Goal: Transaction & Acquisition: Download file/media

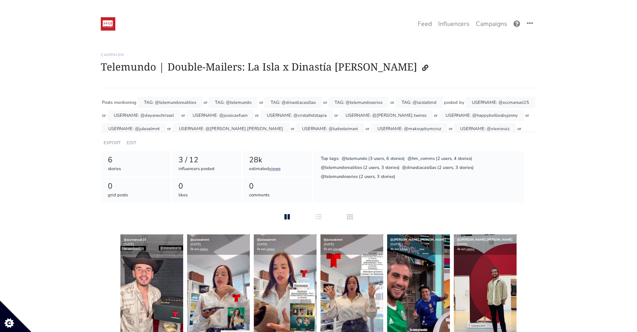
scroll to position [108, 0]
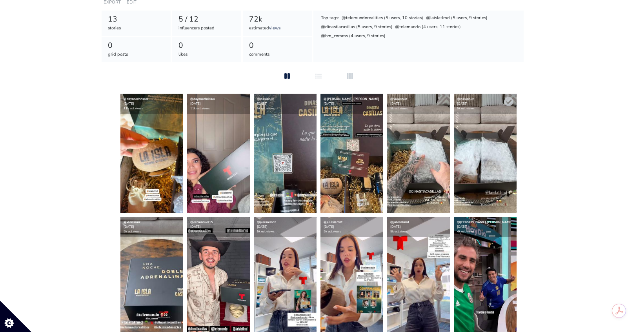
scroll to position [127, 0]
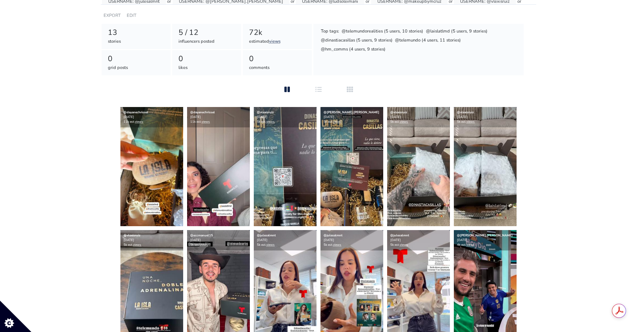
click at [537, 114] on div "Stories Feed Welcome! Get the most out of your Ephemeral.ai account Continue se…" at bounding box center [318, 194] width 447 height 557
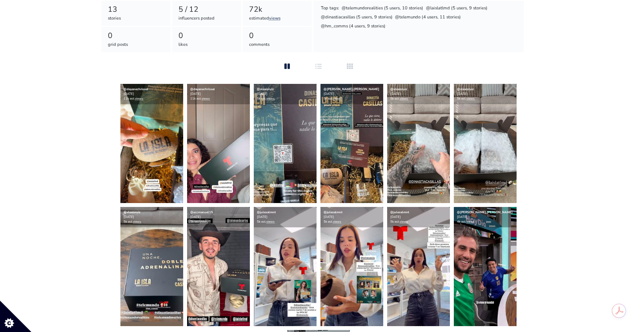
scroll to position [150, 0]
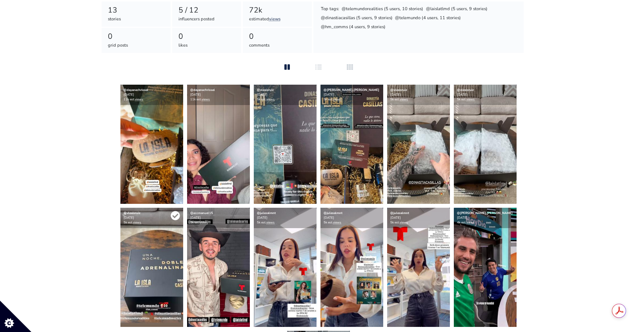
click at [178, 216] on icon at bounding box center [175, 215] width 9 height 9
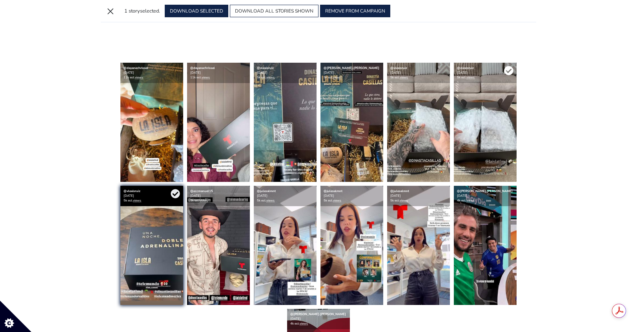
click at [506, 70] on icon at bounding box center [508, 70] width 9 height 9
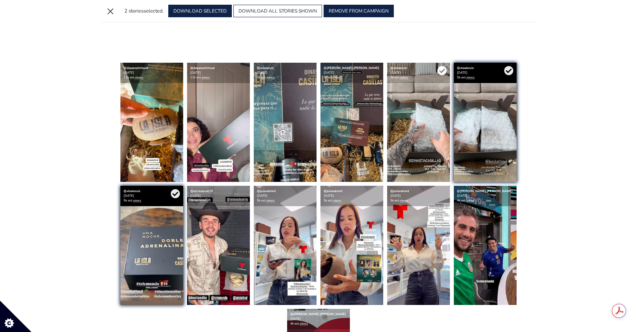
click at [438, 71] on icon at bounding box center [441, 70] width 9 height 9
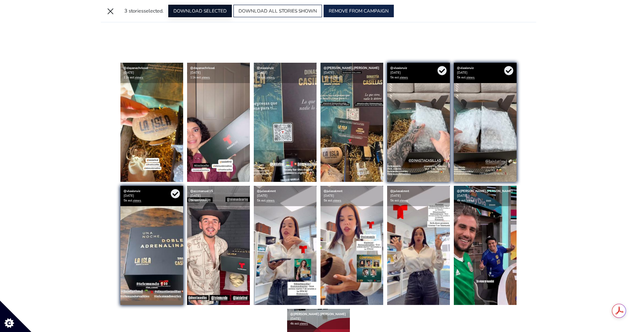
click at [211, 9] on button "DOWNLOAD SELECTED" at bounding box center [200, 11] width 64 height 13
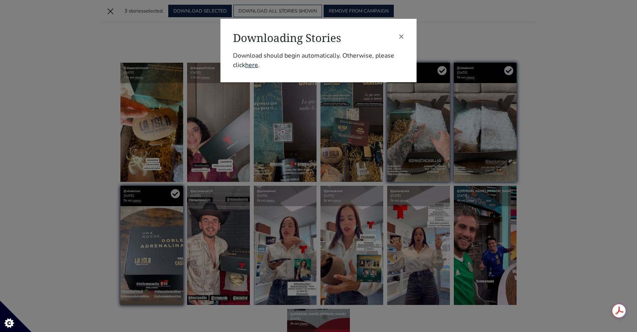
click at [554, 147] on div "× Downloading Stories Download should begin automatically. Otherwise, please cl…" at bounding box center [318, 166] width 637 height 332
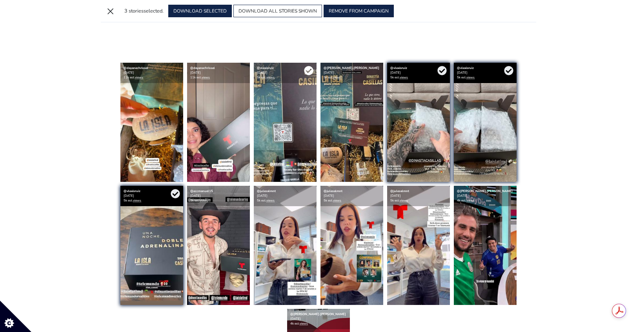
click at [309, 71] on icon at bounding box center [308, 70] width 9 height 9
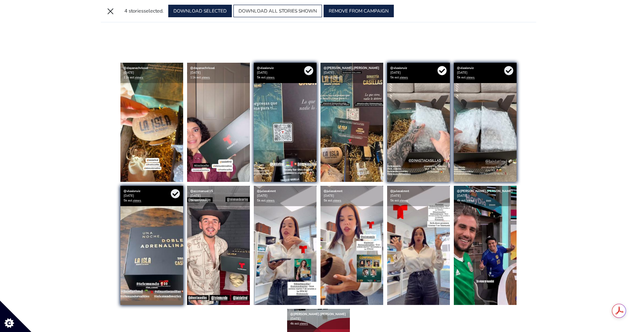
drag, startPoint x: 441, startPoint y: 72, endPoint x: 446, endPoint y: 73, distance: 5.2
click at [442, 72] on icon at bounding box center [441, 70] width 9 height 9
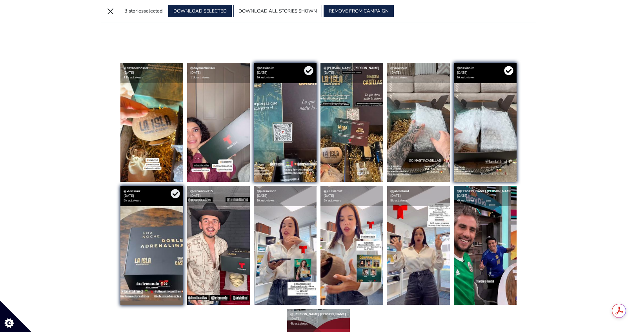
click at [510, 69] on icon at bounding box center [508, 70] width 9 height 9
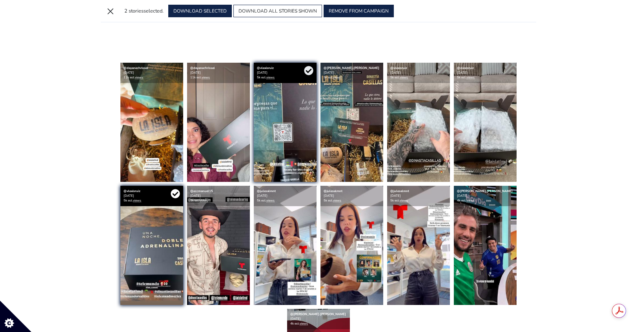
click at [171, 192] on icon at bounding box center [175, 193] width 9 height 9
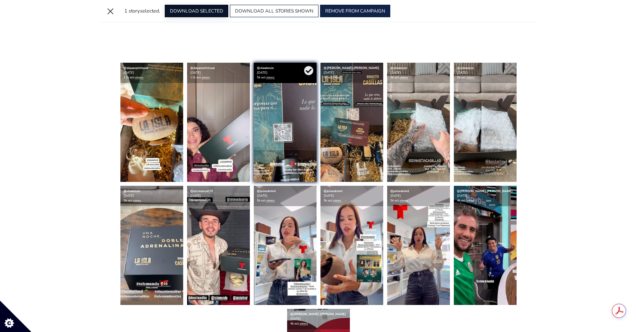
click at [202, 14] on button "DOWNLOAD SELECTED" at bounding box center [197, 11] width 64 height 13
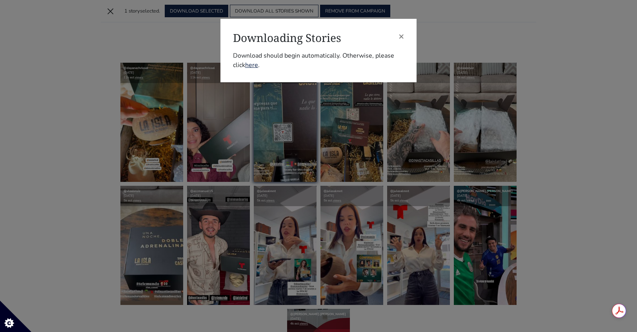
click at [404, 35] on div "× Downloading Stories Download should begin automatically. Otherwise, please cl…" at bounding box center [318, 51] width 196 height 64
click at [403, 35] on span "×" at bounding box center [400, 36] width 5 height 13
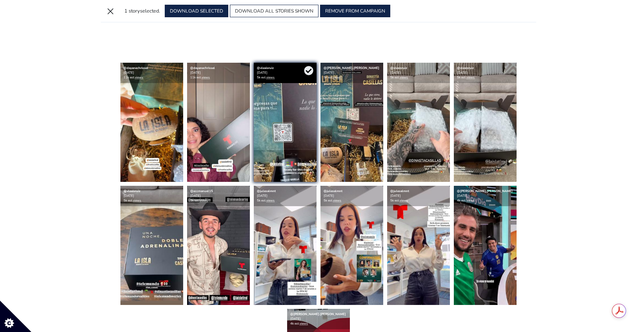
click at [537, 67] on div "Stories Feed Welcome! Get the most out of your Ephemeral.ai account Continue se…" at bounding box center [318, 160] width 447 height 535
click at [307, 70] on icon at bounding box center [308, 70] width 9 height 9
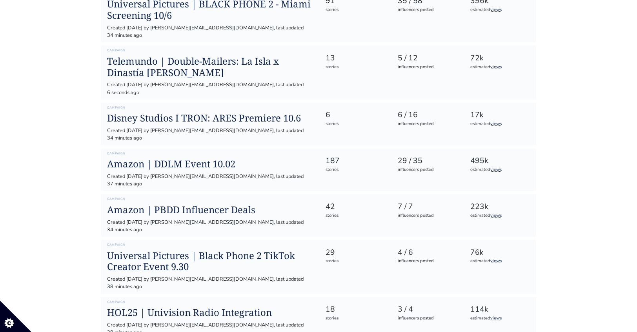
scroll to position [316, 0]
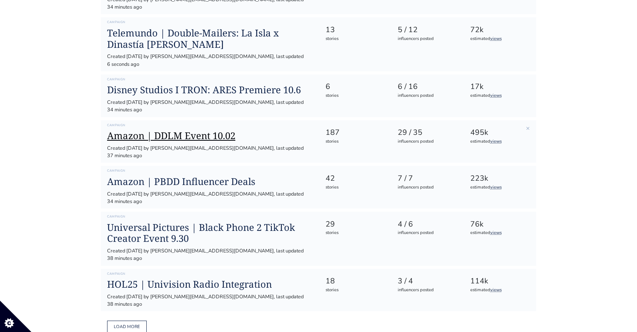
click at [178, 130] on h1 "Amazon | DDLM Event 10.02" at bounding box center [209, 135] width 205 height 11
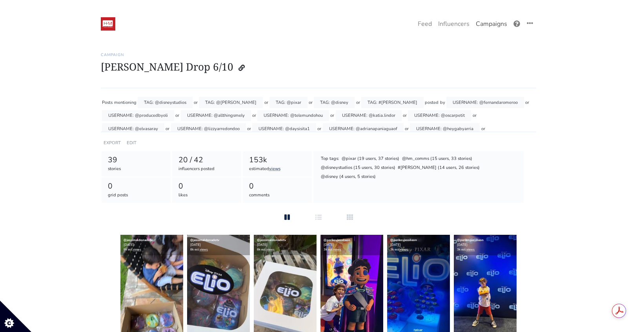
drag, startPoint x: 489, startPoint y: 19, endPoint x: 489, endPoint y: 23, distance: 3.9
click at [489, 19] on link "Campaigns" at bounding box center [491, 24] width 38 height 16
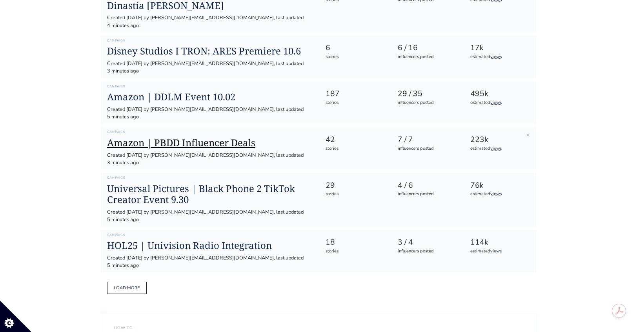
scroll to position [363, 0]
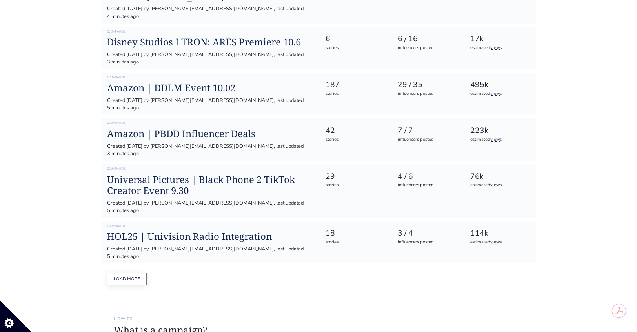
click at [108, 273] on button "Load more" at bounding box center [127, 279] width 40 height 12
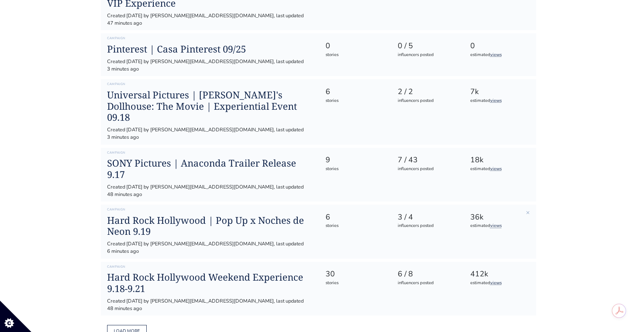
scroll to position [947, 0]
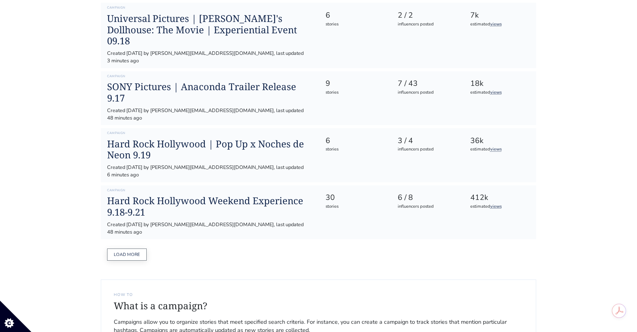
click at [118, 249] on button "Load more" at bounding box center [127, 255] width 40 height 12
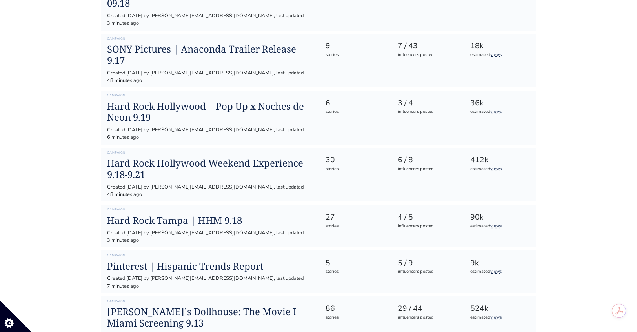
scroll to position [985, 0]
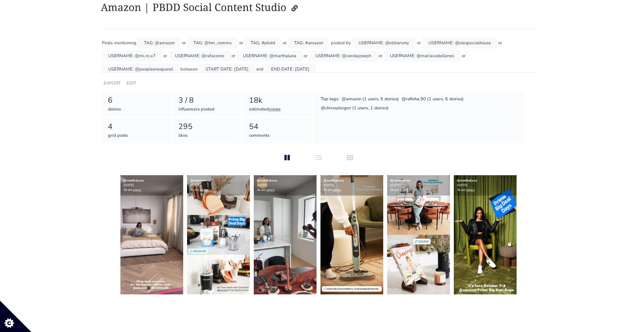
scroll to position [61, 0]
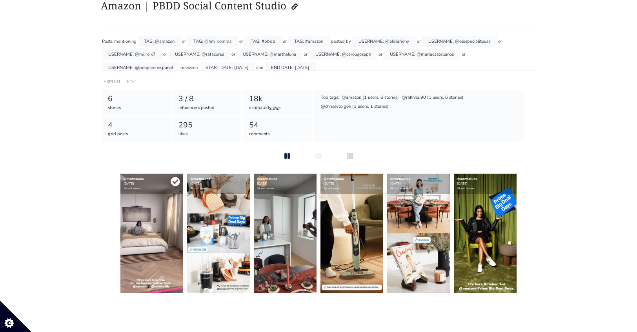
click at [173, 183] on icon at bounding box center [175, 181] width 9 height 9
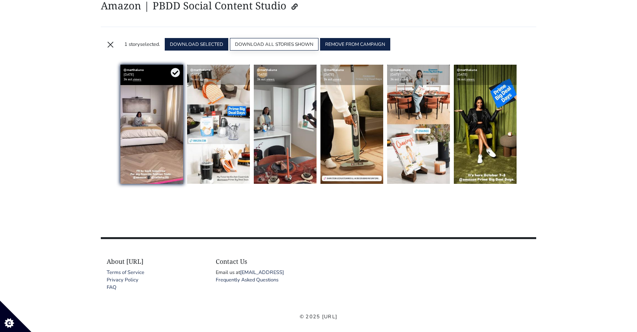
click at [280, 45] on button "DOWNLOAD ALL STORIES SHOWN" at bounding box center [274, 44] width 89 height 13
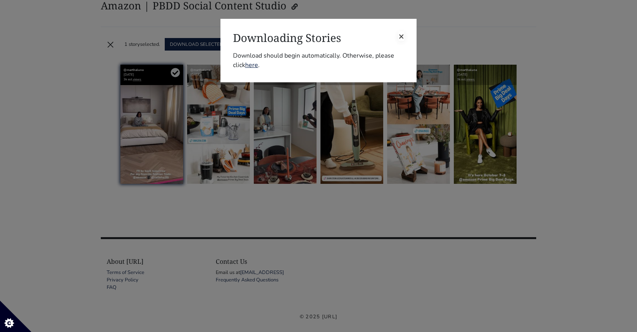
drag, startPoint x: 392, startPoint y: 37, endPoint x: 401, endPoint y: 35, distance: 9.5
click at [394, 36] on h3 "Downloading Stories" at bounding box center [318, 37] width 171 height 13
click at [401, 35] on span "×" at bounding box center [400, 36] width 5 height 13
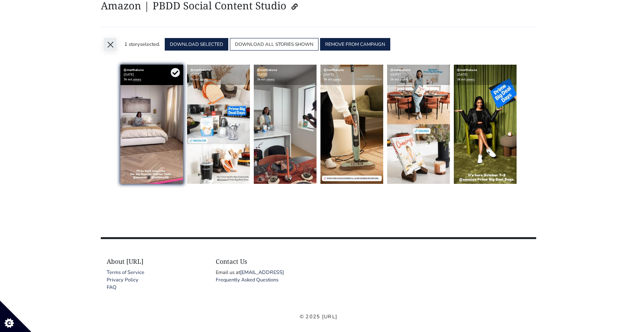
click at [114, 47] on button "×" at bounding box center [110, 44] width 13 height 13
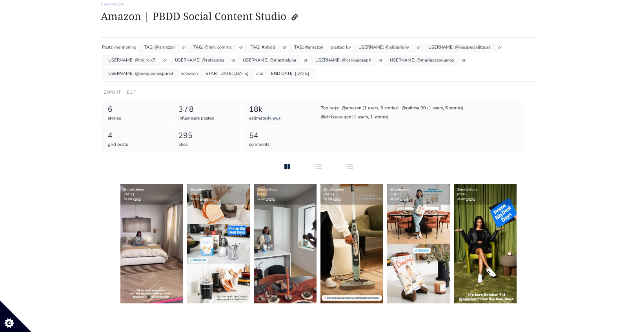
scroll to position [0, 0]
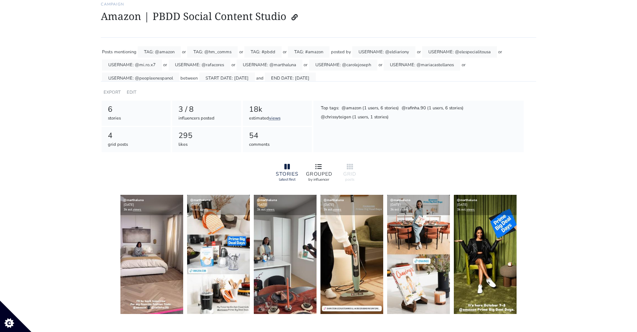
click at [320, 168] on icon at bounding box center [318, 166] width 6 height 5
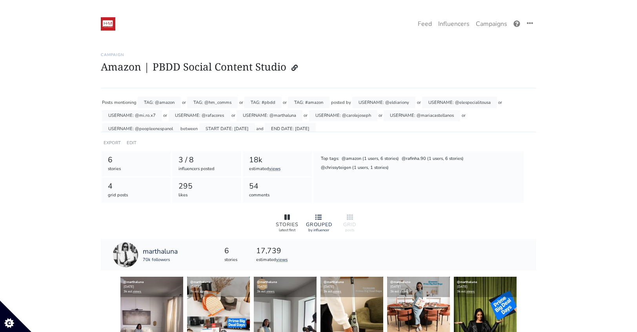
click at [285, 217] on icon at bounding box center [286, 216] width 5 height 5
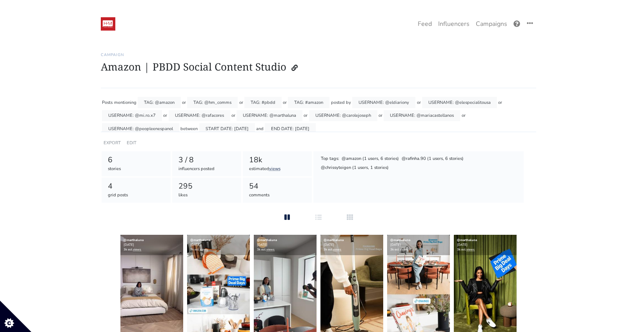
click at [132, 139] on div "EDIT" at bounding box center [131, 142] width 13 height 11
click at [133, 142] on link "EDIT" at bounding box center [132, 143] width 10 height 6
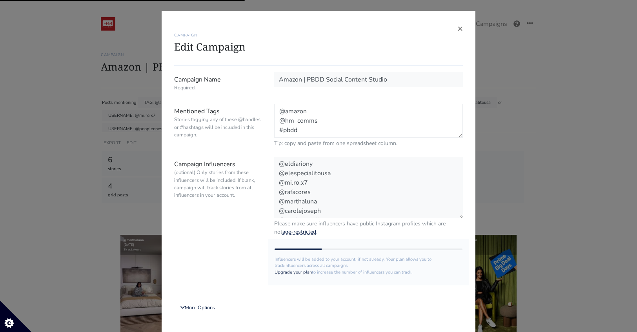
click at [377, 126] on textarea "@amazon @hm_comms #pbdd #amazon" at bounding box center [368, 121] width 189 height 34
click at [376, 132] on textarea "@amazon @hm_comms #pbdd #amazon" at bounding box center [368, 121] width 189 height 34
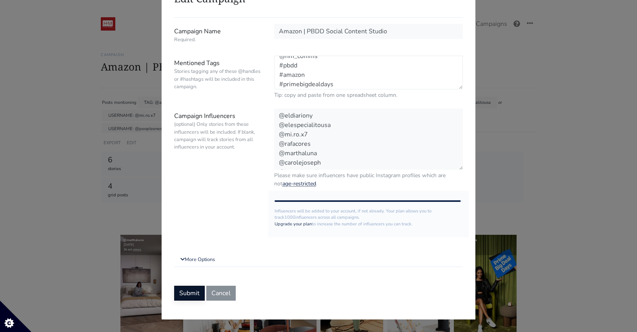
type textarea "@amazon @hm_comms #pbdd #amazon #primebigdealdays"
click at [192, 295] on button "Submit" at bounding box center [189, 293] width 31 height 15
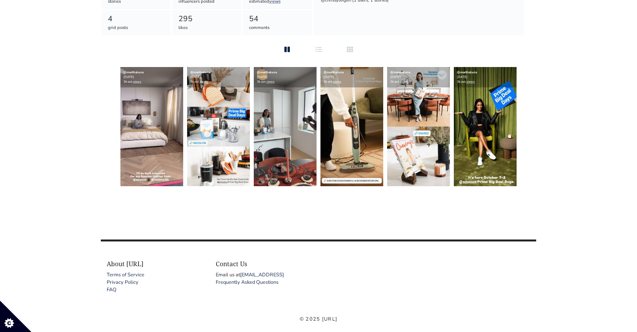
scroll to position [100, 0]
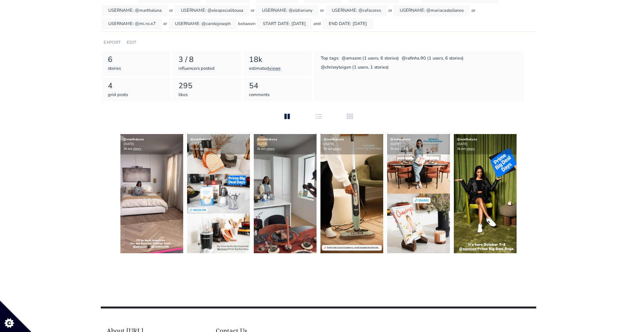
click at [201, 60] on div "3 / 8" at bounding box center [206, 59] width 57 height 11
drag, startPoint x: 179, startPoint y: 60, endPoint x: 186, endPoint y: 63, distance: 7.2
click at [179, 61] on div "3 / 8" at bounding box center [206, 59] width 57 height 11
click at [191, 65] on div "influencers posted" at bounding box center [206, 68] width 57 height 7
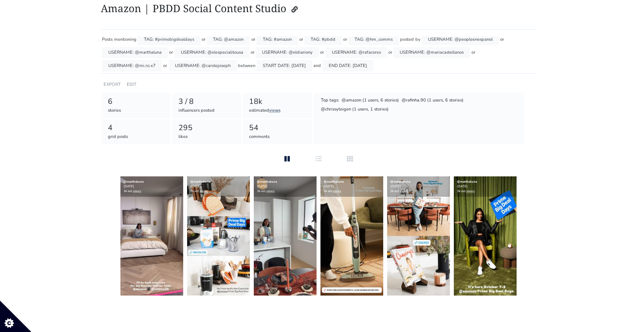
scroll to position [60, 0]
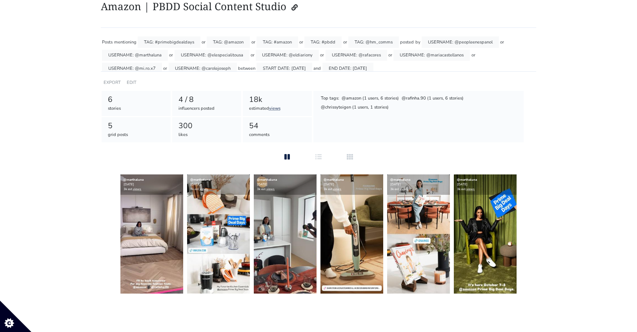
scroll to position [5, 0]
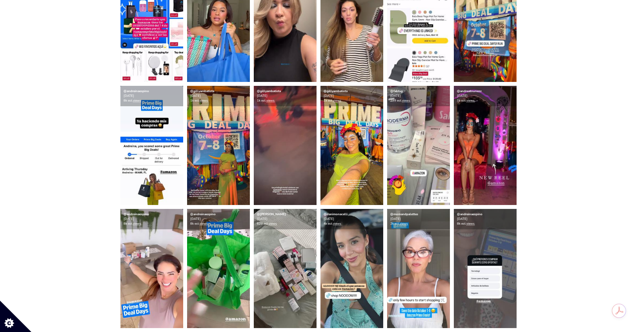
scroll to position [326, 0]
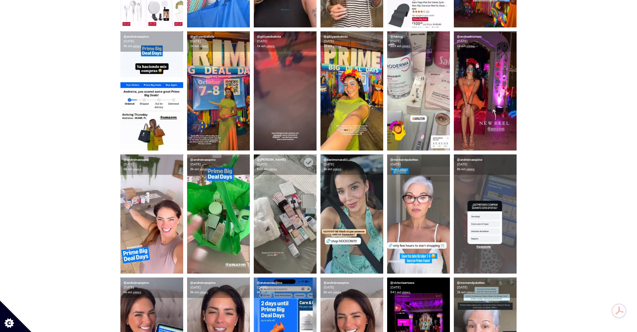
click at [300, 205] on img at bounding box center [285, 213] width 63 height 119
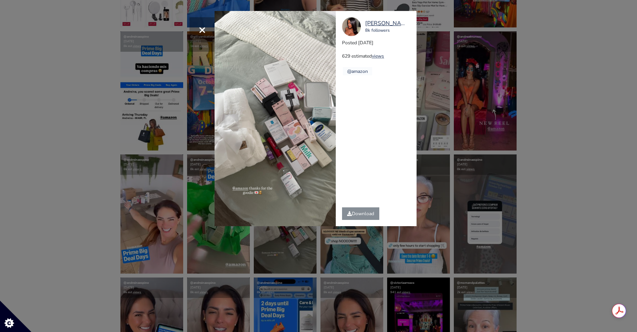
click at [547, 83] on div "× lorenmarie_c 8k followers Posted 2025-10-06 629 estimated views @amazon" at bounding box center [318, 166] width 637 height 332
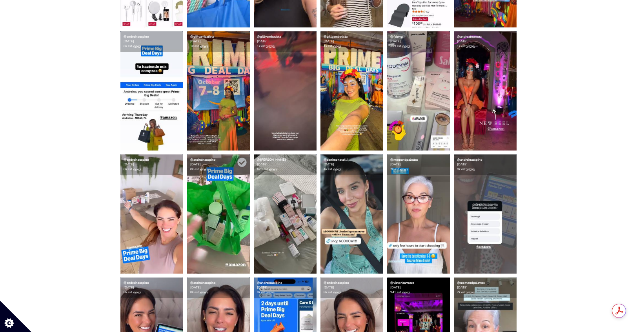
drag, startPoint x: 244, startPoint y: 163, endPoint x: 199, endPoint y: 170, distance: 45.2
click at [241, 163] on icon at bounding box center [241, 162] width 9 height 9
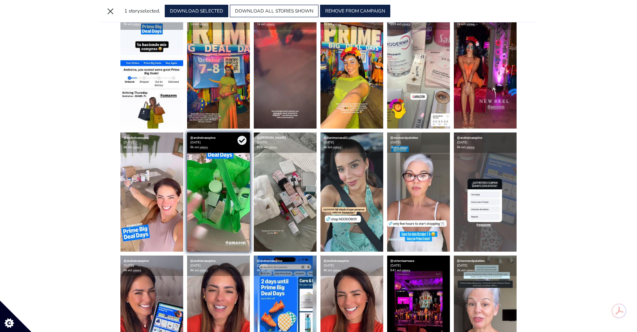
scroll to position [304, 0]
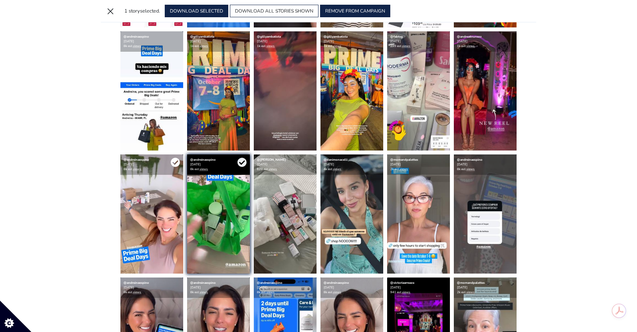
drag, startPoint x: 176, startPoint y: 164, endPoint x: 277, endPoint y: 170, distance: 101.3
click at [0, 0] on icon at bounding box center [0, 0] width 0 height 0
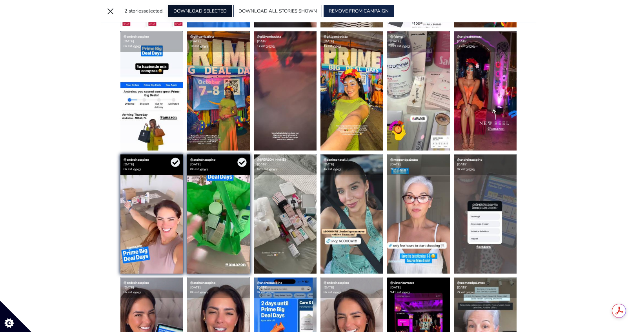
click at [190, 12] on button "DOWNLOAD SELECTED" at bounding box center [200, 11] width 64 height 13
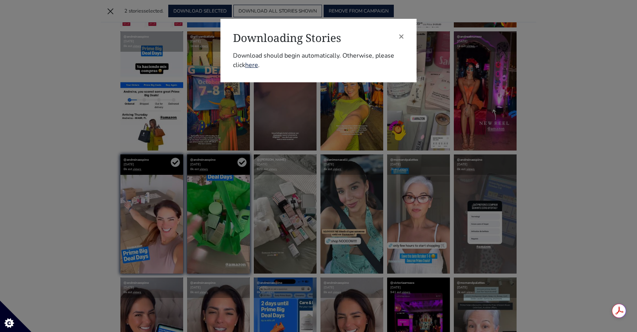
click at [406, 34] on div "× Downloading Stories Download should begin automatically. Otherwise, please cl…" at bounding box center [318, 51] width 196 height 64
drag, startPoint x: 92, startPoint y: 13, endPoint x: 109, endPoint y: 13, distance: 16.9
click at [93, 13] on div "× Downloading Stories Download should begin automatically. Otherwise, please cl…" at bounding box center [318, 166] width 637 height 332
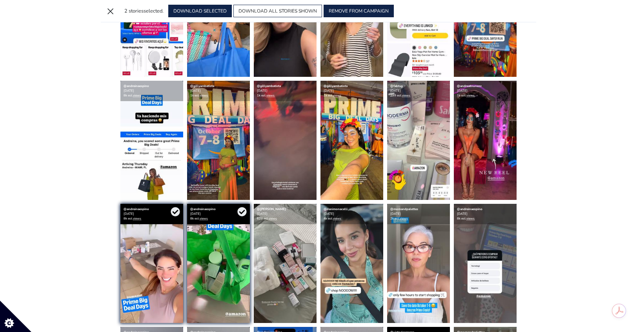
scroll to position [256, 0]
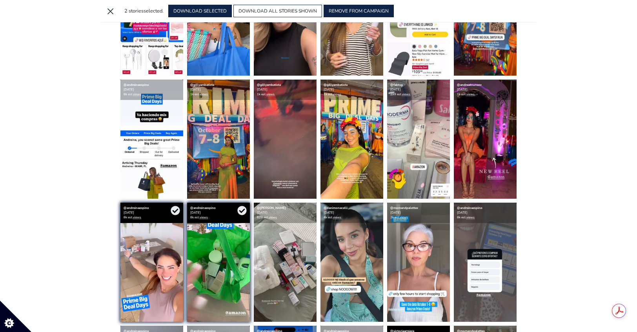
drag, startPoint x: 105, startPoint y: 122, endPoint x: 115, endPoint y: 121, distance: 9.9
click at [110, 16] on button "×" at bounding box center [110, 11] width 13 height 13
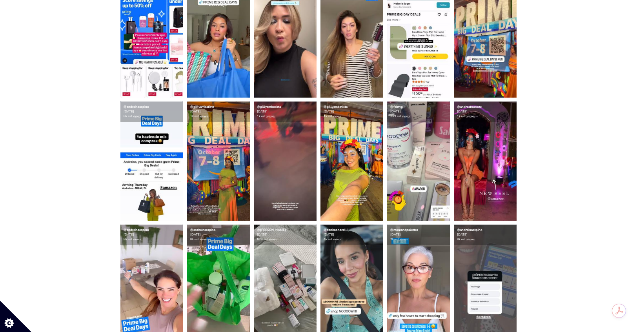
scroll to position [278, 0]
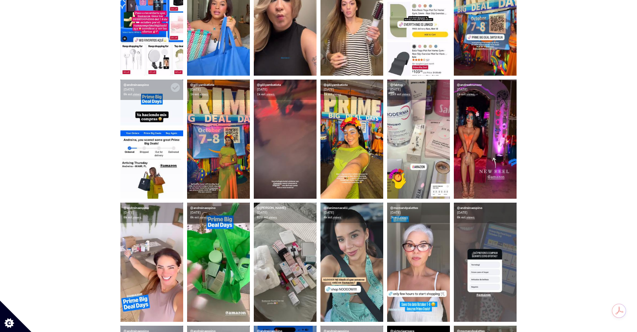
click at [159, 90] on div "@andreinaespino 2025-10-07 8k est. views" at bounding box center [151, 90] width 63 height 20
click at [176, 89] on icon at bounding box center [175, 87] width 9 height 9
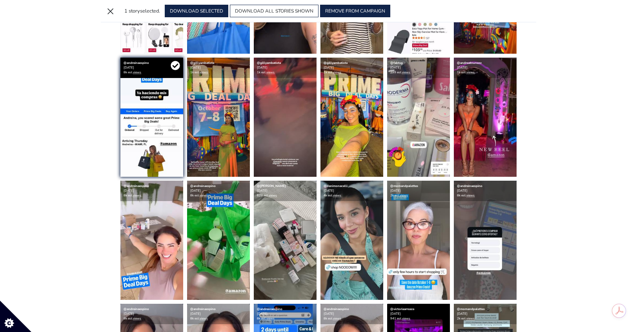
scroll to position [256, 0]
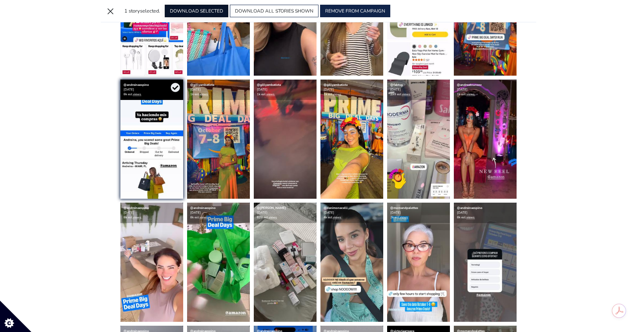
click at [202, 9] on button "DOWNLOAD SELECTED" at bounding box center [197, 11] width 64 height 13
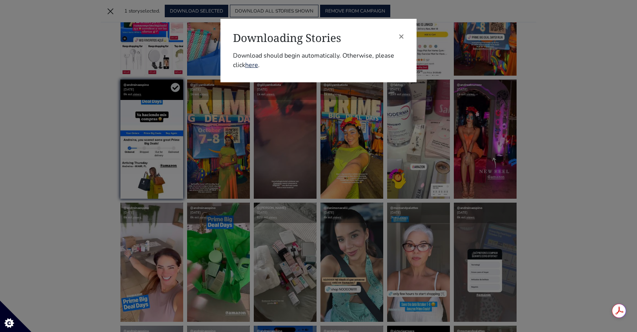
click at [405, 35] on div "× Downloading Stories Download should begin automatically. Otherwise, please cl…" at bounding box center [318, 51] width 196 height 64
click at [406, 36] on div "× Downloading Stories Download should begin automatically. Otherwise, please cl…" at bounding box center [318, 51] width 196 height 64
click at [405, 38] on div "× Downloading Stories Download should begin automatically. Otherwise, please cl…" at bounding box center [318, 51] width 196 height 64
click at [402, 37] on span "×" at bounding box center [400, 36] width 5 height 13
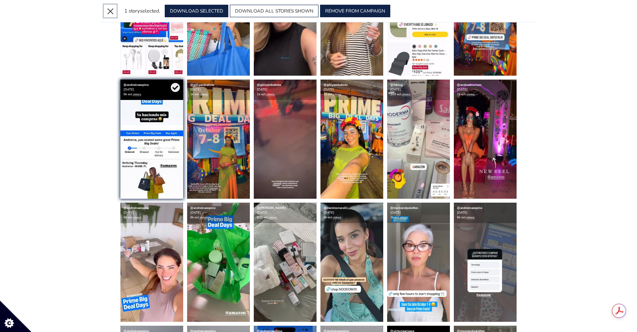
drag, startPoint x: 109, startPoint y: 9, endPoint x: 251, endPoint y: 56, distance: 149.6
click at [110, 10] on button "×" at bounding box center [110, 11] width 13 height 13
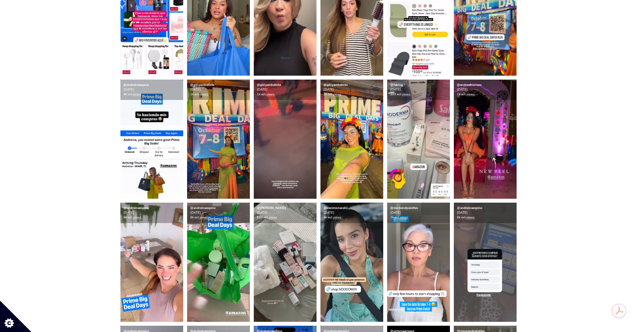
scroll to position [83, 0]
click at [407, 113] on img at bounding box center [418, 139] width 63 height 119
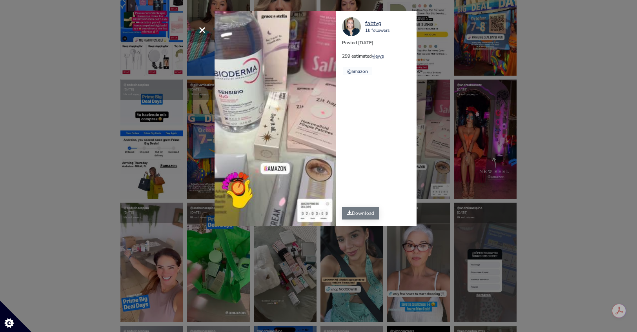
click at [362, 215] on link "Download" at bounding box center [360, 213] width 37 height 13
click at [563, 203] on div "× Your browser does not support HTML5 video. fabtvg 1k followers Posted 2025-10…" at bounding box center [318, 166] width 637 height 332
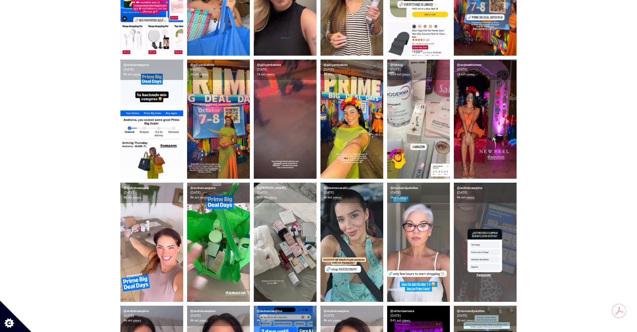
scroll to position [241, 0]
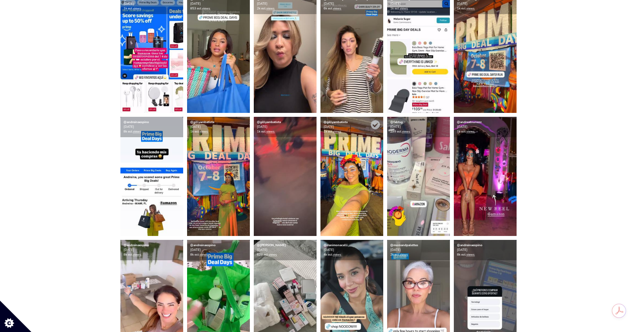
click at [344, 151] on img at bounding box center [351, 176] width 63 height 119
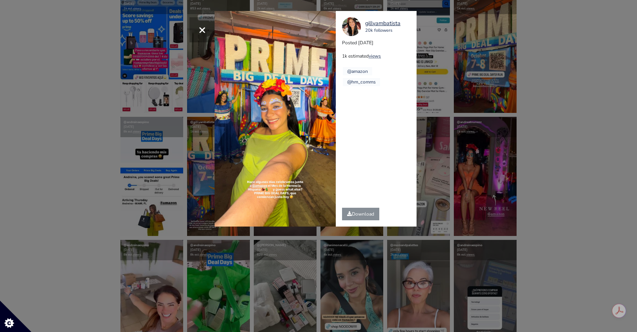
click at [473, 119] on div "× gillyambatista 20k followers Posted 2025-10-07 1k estimated views @amazon" at bounding box center [318, 166] width 637 height 332
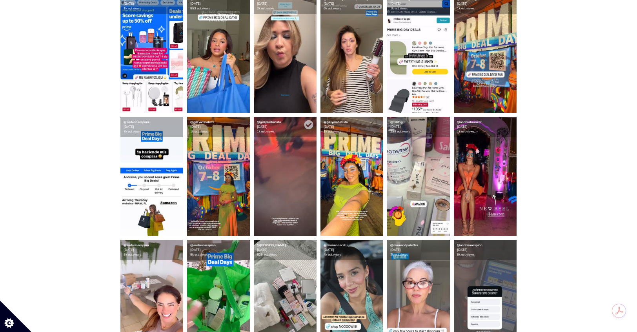
click at [286, 146] on img at bounding box center [285, 176] width 63 height 119
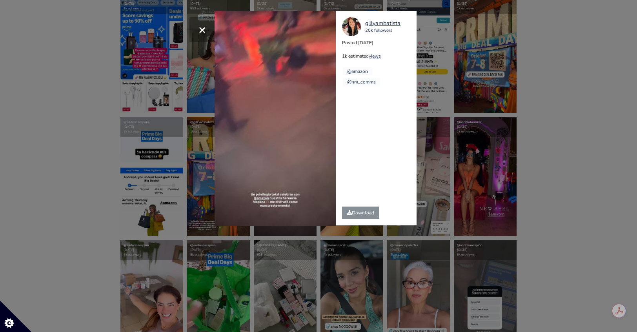
click at [456, 140] on div "× Your browser does not support HTML5 video. gillyambatista 20k followers Poste…" at bounding box center [318, 166] width 637 height 332
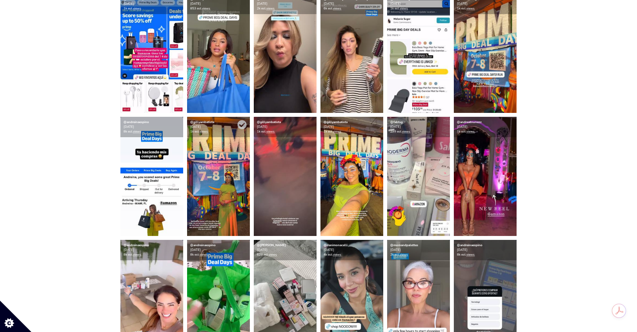
click at [219, 166] on img at bounding box center [218, 176] width 63 height 119
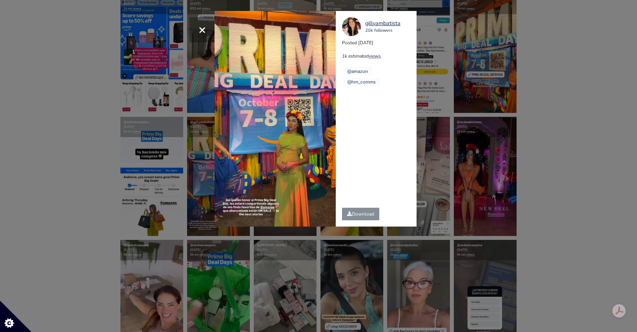
click at [448, 135] on div "× gillyambatista 20k followers Posted 2025-10-07 1k estimated views @amazon" at bounding box center [318, 166] width 637 height 332
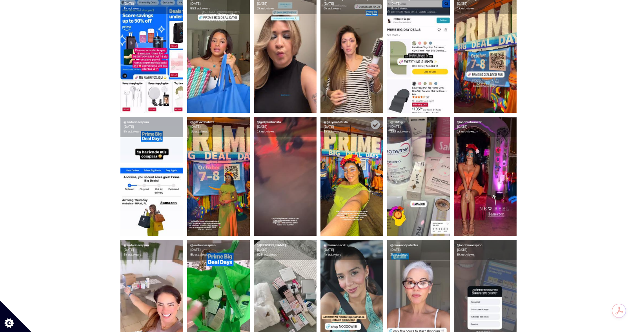
drag, startPoint x: 375, startPoint y: 123, endPoint x: 341, endPoint y: 127, distance: 33.6
click at [375, 123] on icon at bounding box center [374, 124] width 9 height 9
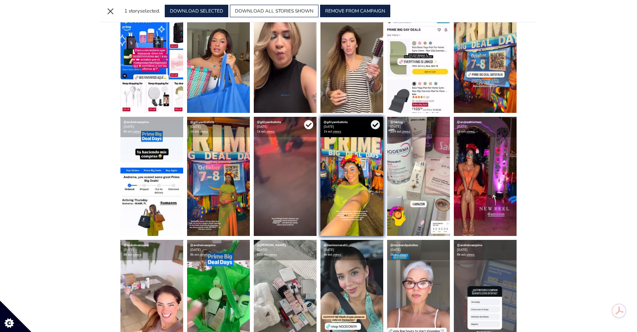
click at [307, 127] on icon at bounding box center [308, 124] width 9 height 9
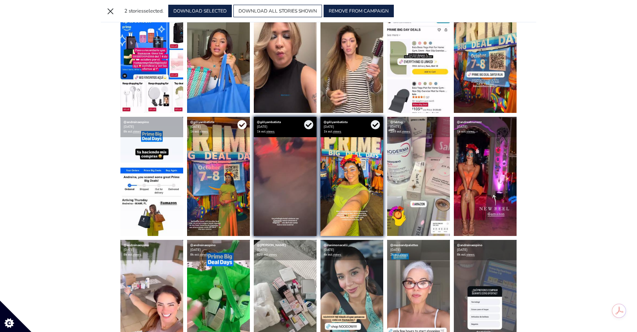
click at [242, 125] on icon at bounding box center [241, 124] width 9 height 9
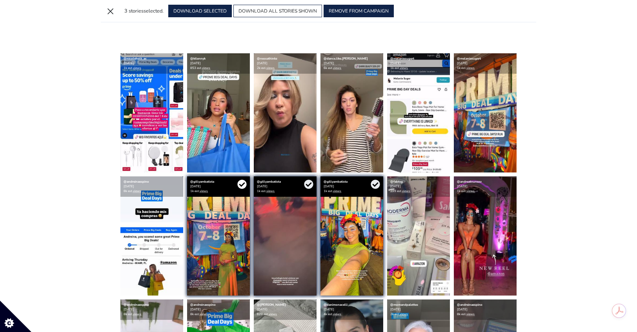
scroll to position [155, 0]
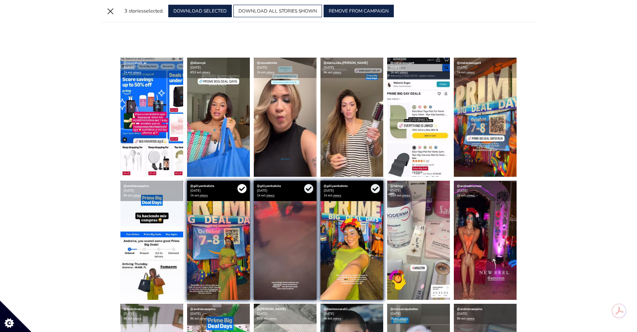
click at [242, 187] on icon at bounding box center [241, 188] width 9 height 9
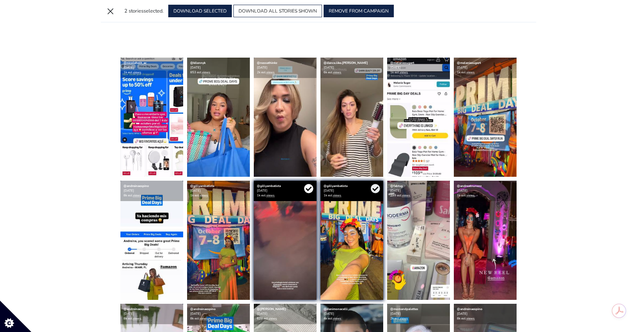
click at [306, 189] on icon at bounding box center [308, 188] width 9 height 9
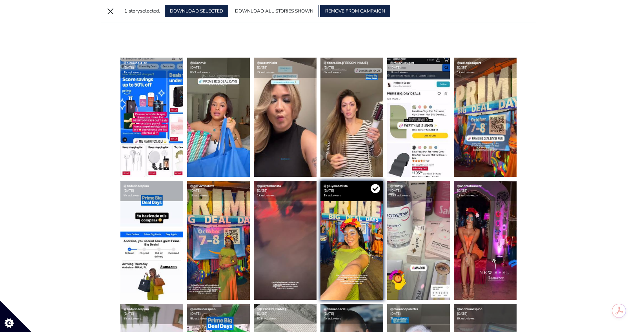
click at [377, 189] on icon at bounding box center [374, 188] width 9 height 9
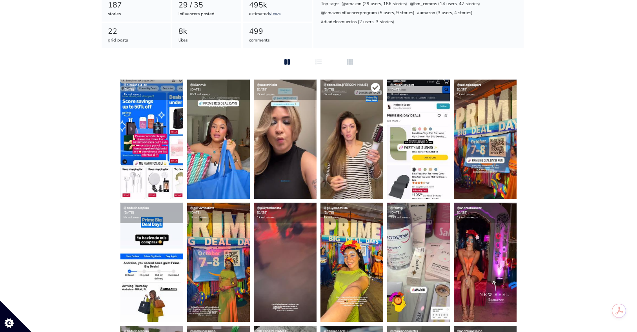
click at [375, 89] on icon at bounding box center [374, 87] width 9 height 9
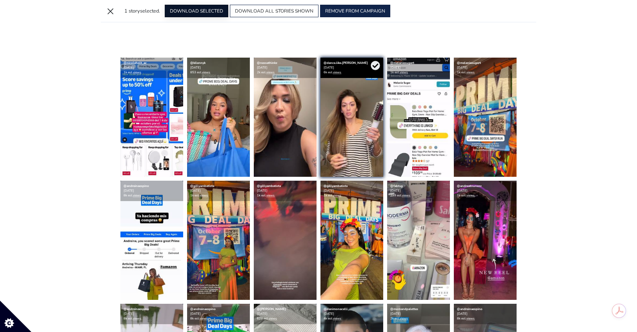
click at [209, 9] on button "DOWNLOAD SELECTED" at bounding box center [197, 11] width 64 height 13
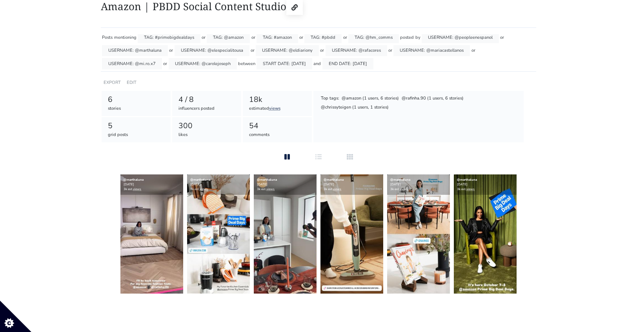
scroll to position [5, 0]
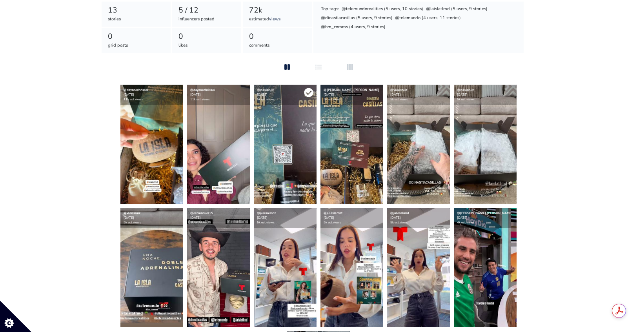
click at [305, 93] on icon at bounding box center [308, 92] width 9 height 9
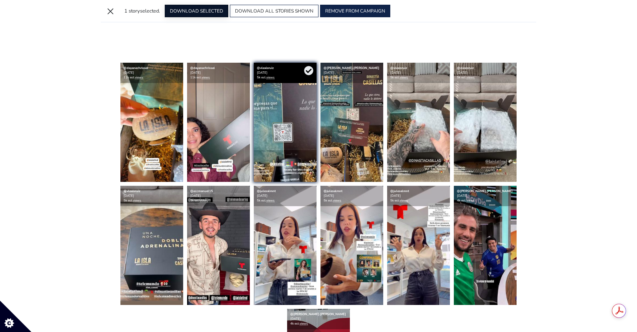
click at [187, 8] on button "DOWNLOAD SELECTED" at bounding box center [197, 11] width 64 height 13
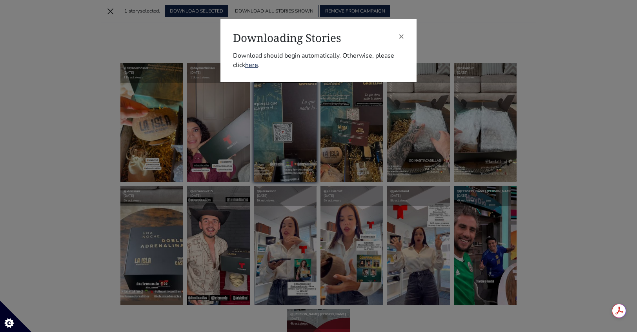
click at [574, 113] on div "× Downloading Stories Download should begin automatically. Otherwise, please cl…" at bounding box center [318, 166] width 637 height 332
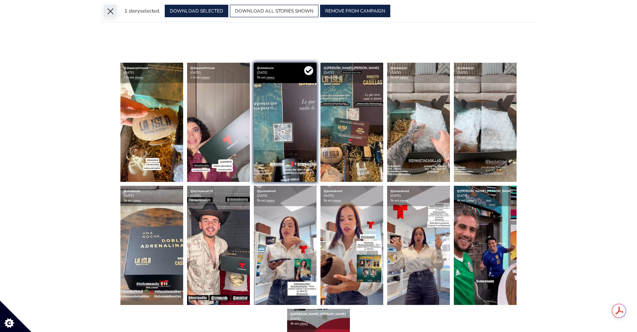
click at [107, 12] on button "×" at bounding box center [110, 11] width 13 height 13
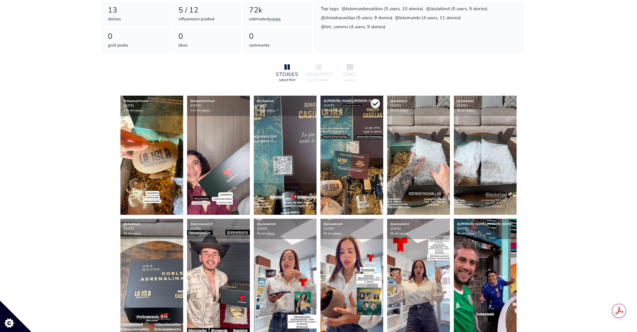
click at [373, 106] on icon at bounding box center [374, 103] width 9 height 9
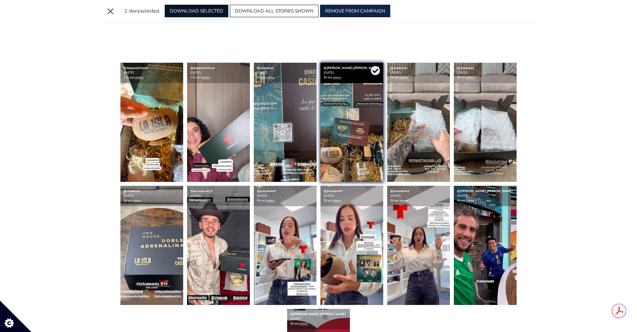
click at [212, 15] on button "DOWNLOAD SELECTED" at bounding box center [197, 11] width 64 height 13
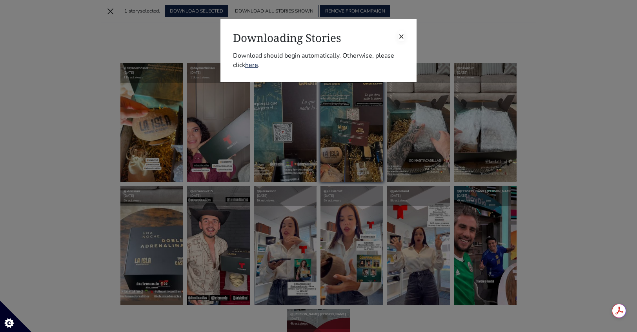
click at [402, 35] on span "×" at bounding box center [400, 36] width 5 height 13
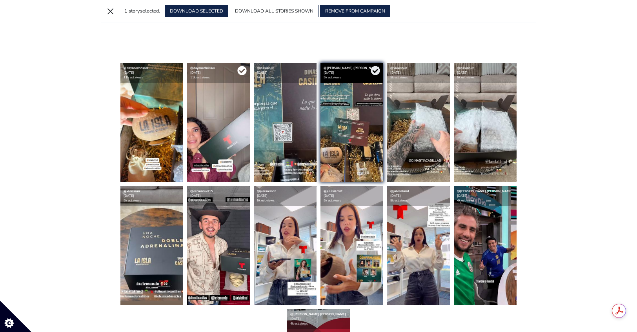
click at [242, 70] on icon at bounding box center [241, 70] width 9 height 9
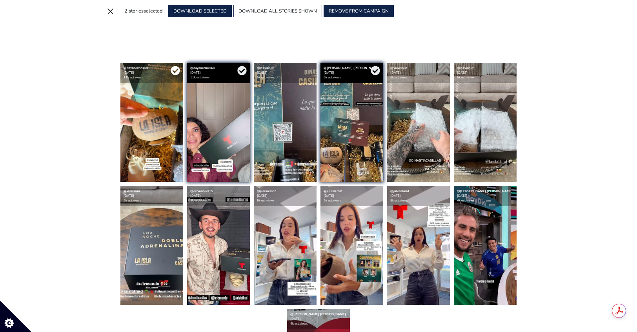
click at [175, 72] on icon at bounding box center [175, 70] width 9 height 9
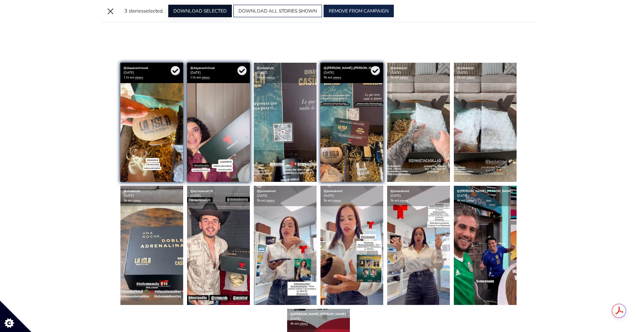
click at [224, 12] on button "DOWNLOAD SELECTED" at bounding box center [200, 11] width 64 height 13
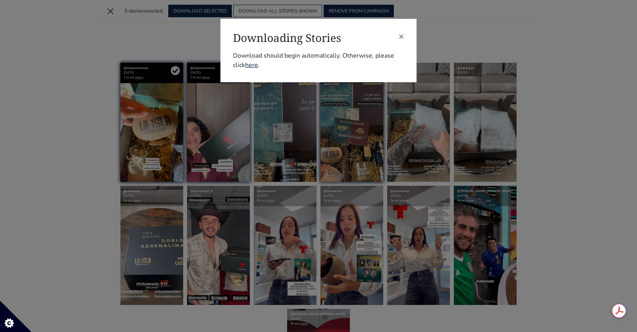
click at [405, 38] on div "× Downloading Stories Download should begin automatically. Otherwise, please cl…" at bounding box center [318, 51] width 196 height 64
click at [402, 37] on span "×" at bounding box center [400, 36] width 5 height 13
